Goal: Task Accomplishment & Management: Manage account settings

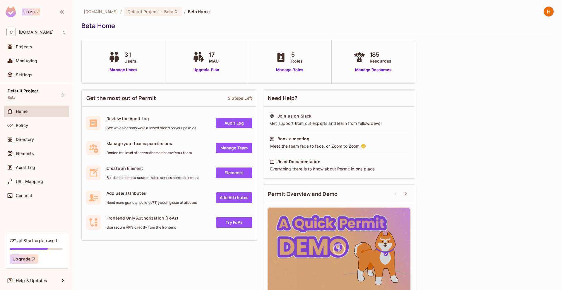
click at [235, 71] on div "17 MAU Upgrade Plan" at bounding box center [206, 61] width 83 height 43
click at [164, 13] on span "Beta" at bounding box center [168, 12] width 9 height 6
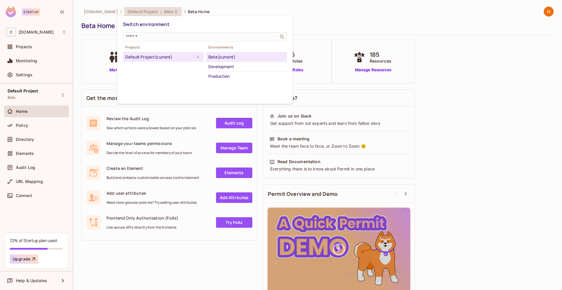
click at [224, 57] on div "Beta (current)" at bounding box center [246, 57] width 76 height 7
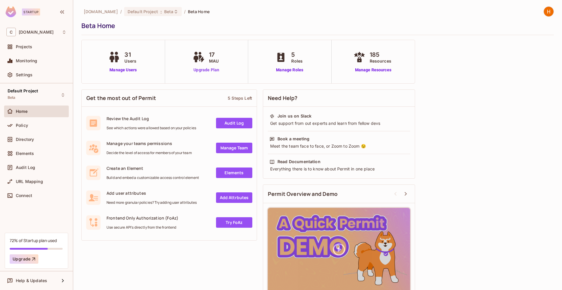
click at [220, 68] on link "Upgrade Plan" at bounding box center [206, 70] width 30 height 6
click at [133, 69] on link "Manage Users" at bounding box center [123, 70] width 32 height 6
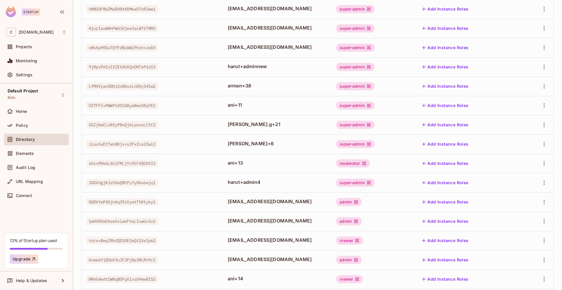
scroll to position [118, 0]
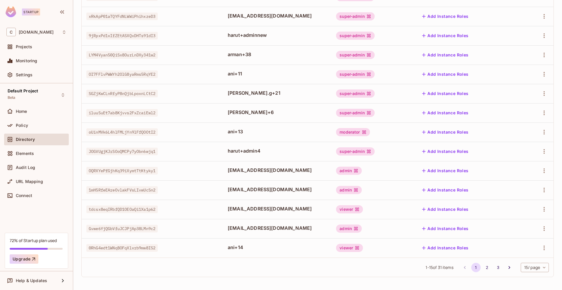
click at [530, 267] on body "Startup C [DOMAIN_NAME] Projects Monitoring Settings Default Project Beta Home …" at bounding box center [281, 145] width 562 height 290
click at [530, 275] on li "100 / page" at bounding box center [533, 277] width 29 height 12
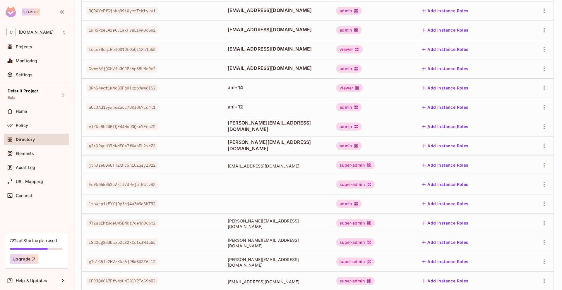
scroll to position [279, 0]
click at [152, 164] on span "jtnJreD0n8TTZthCSh1UZqsyZ922" at bounding box center [121, 165] width 71 height 8
copy span "jtnJreD0n8TTZthCSh1UZqsyZ922"
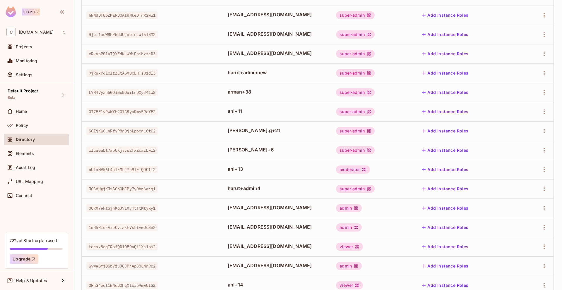
scroll to position [0, 0]
